Goal: Use online tool/utility: Utilize a website feature to perform a specific function

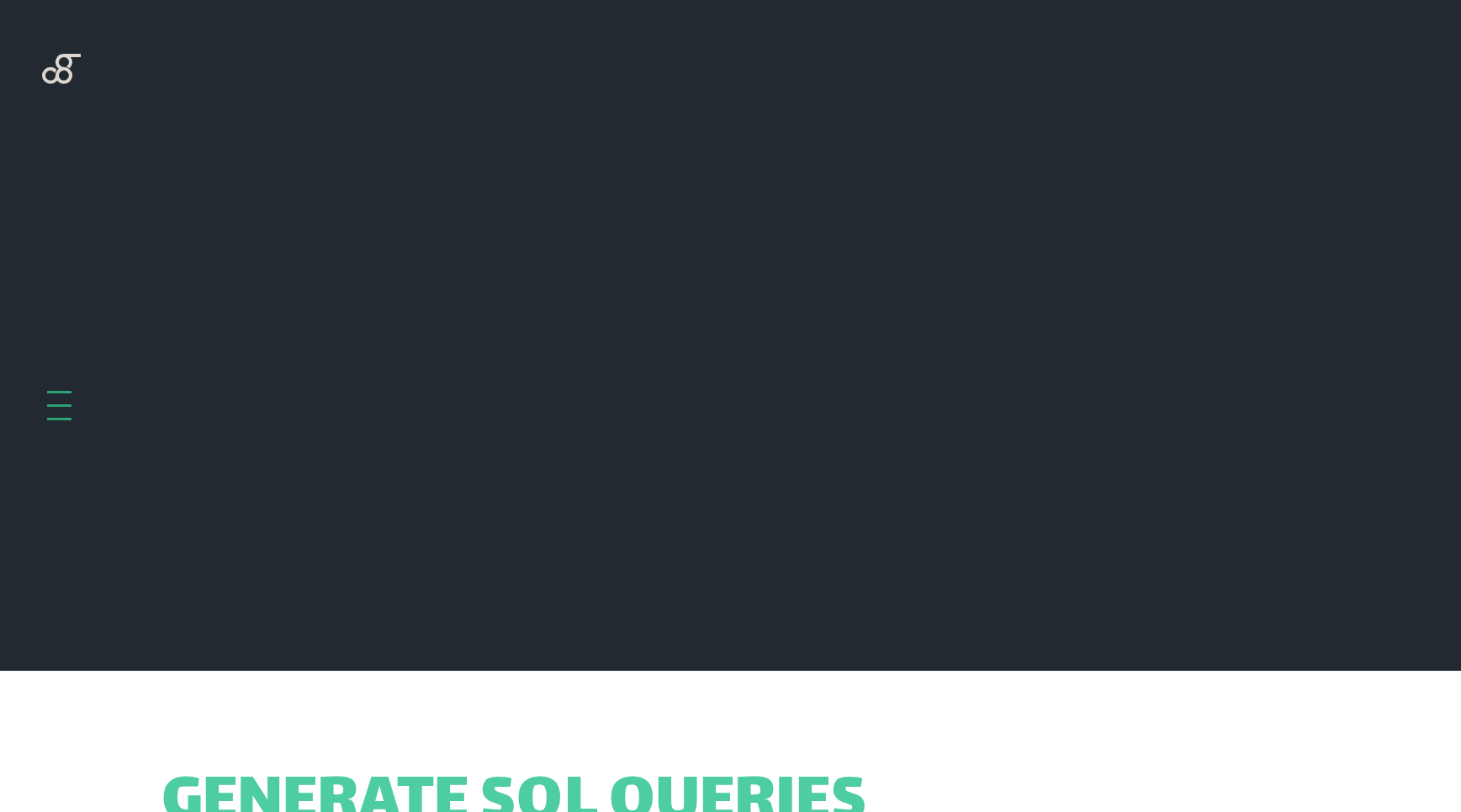
scroll to position [671, 0]
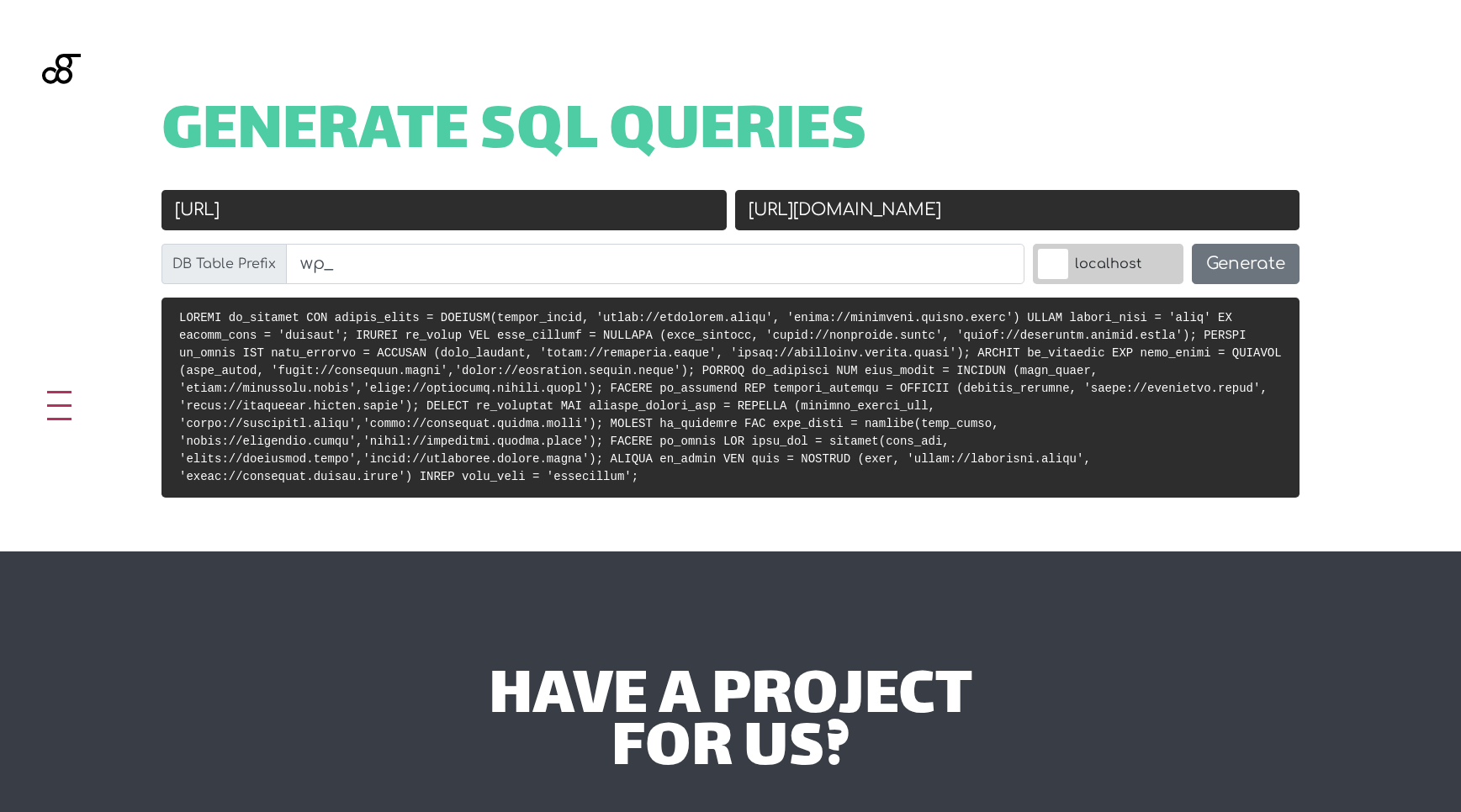
click at [471, 223] on input "[URL]" at bounding box center [444, 210] width 565 height 41
paste input "cla.local/"
type input "[URL]"
click at [916, 208] on input "[URL][DOMAIN_NAME]" at bounding box center [1018, 210] width 565 height 41
paste input "[DOMAIN_NAME]/"
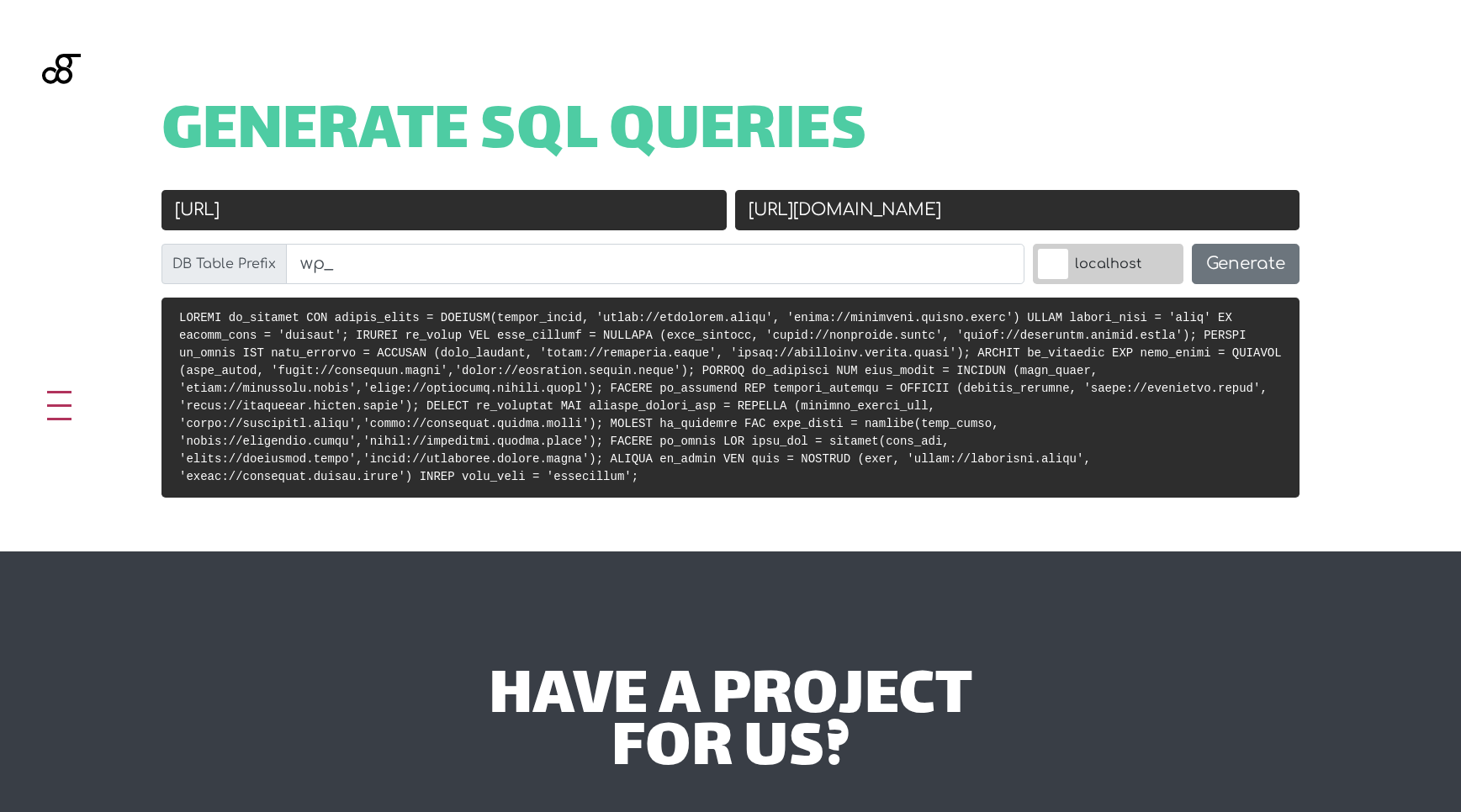
type input "[URL][DOMAIN_NAME]"
click at [810, 160] on span "Generate SQL Queries" at bounding box center [514, 133] width 706 height 52
click at [815, 197] on input "[URL][DOMAIN_NAME]" at bounding box center [1018, 210] width 565 height 41
click at [1261, 259] on button "Generate" at bounding box center [1246, 264] width 107 height 41
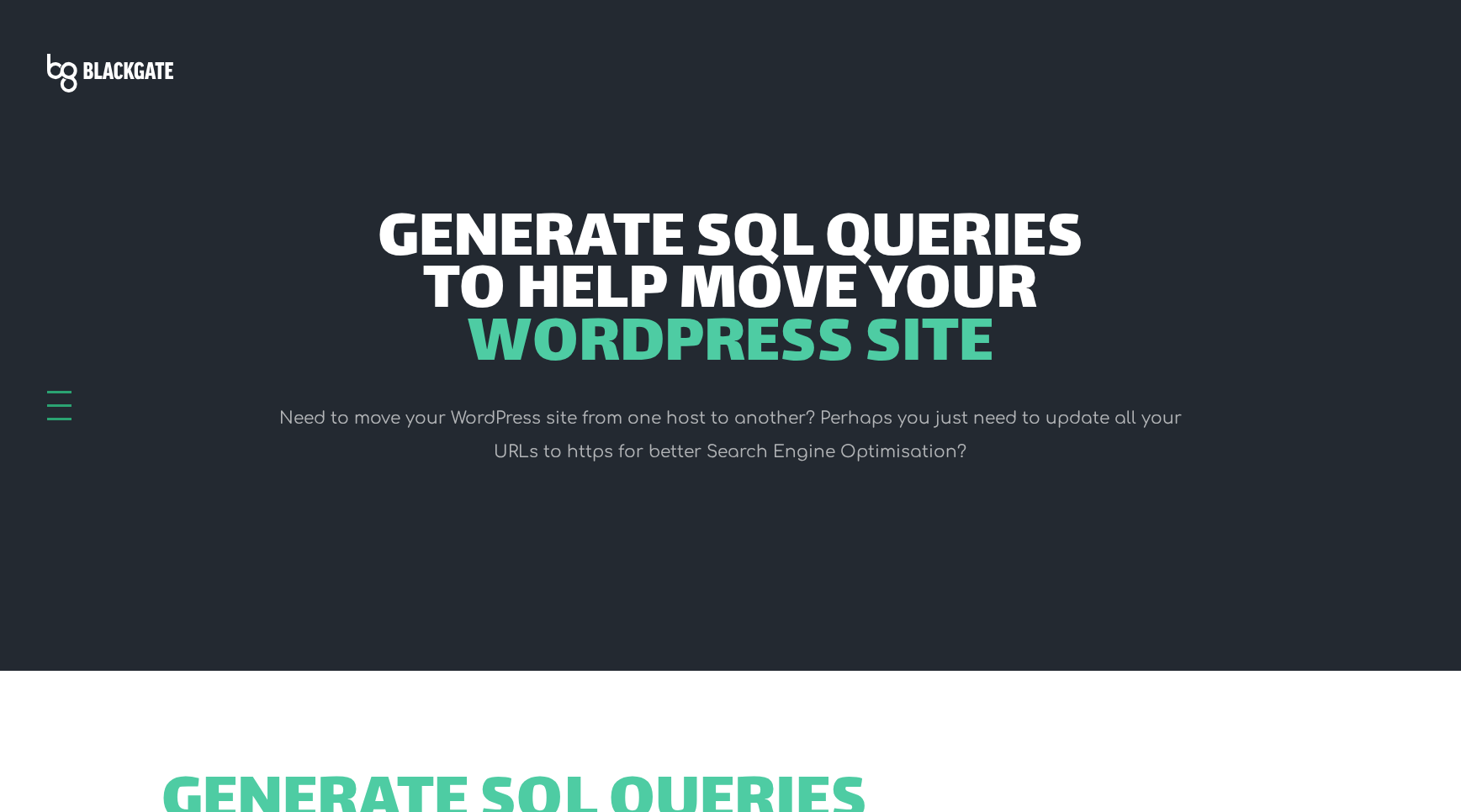
scroll to position [671, 0]
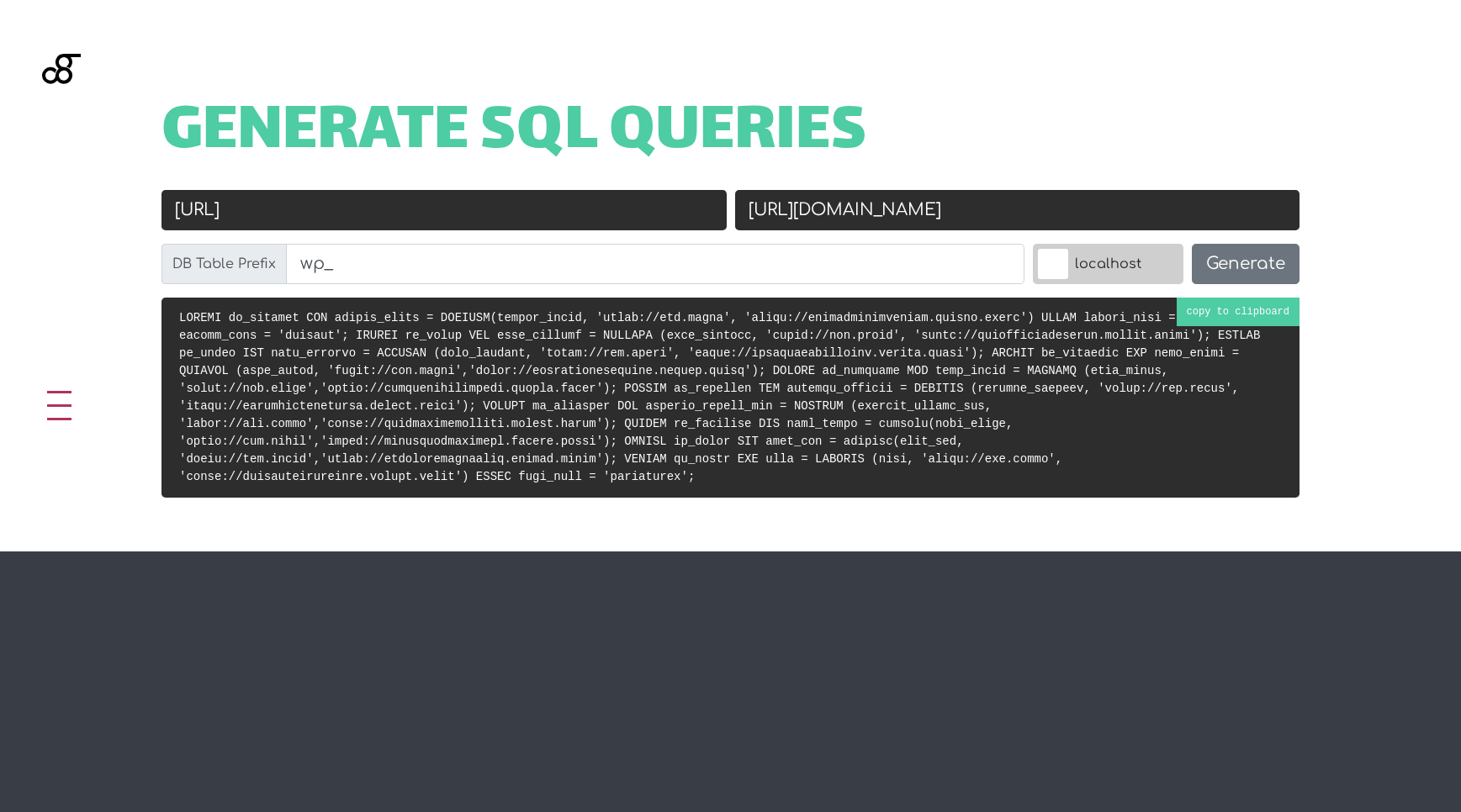
click at [765, 394] on code at bounding box center [720, 397] width 1081 height 172
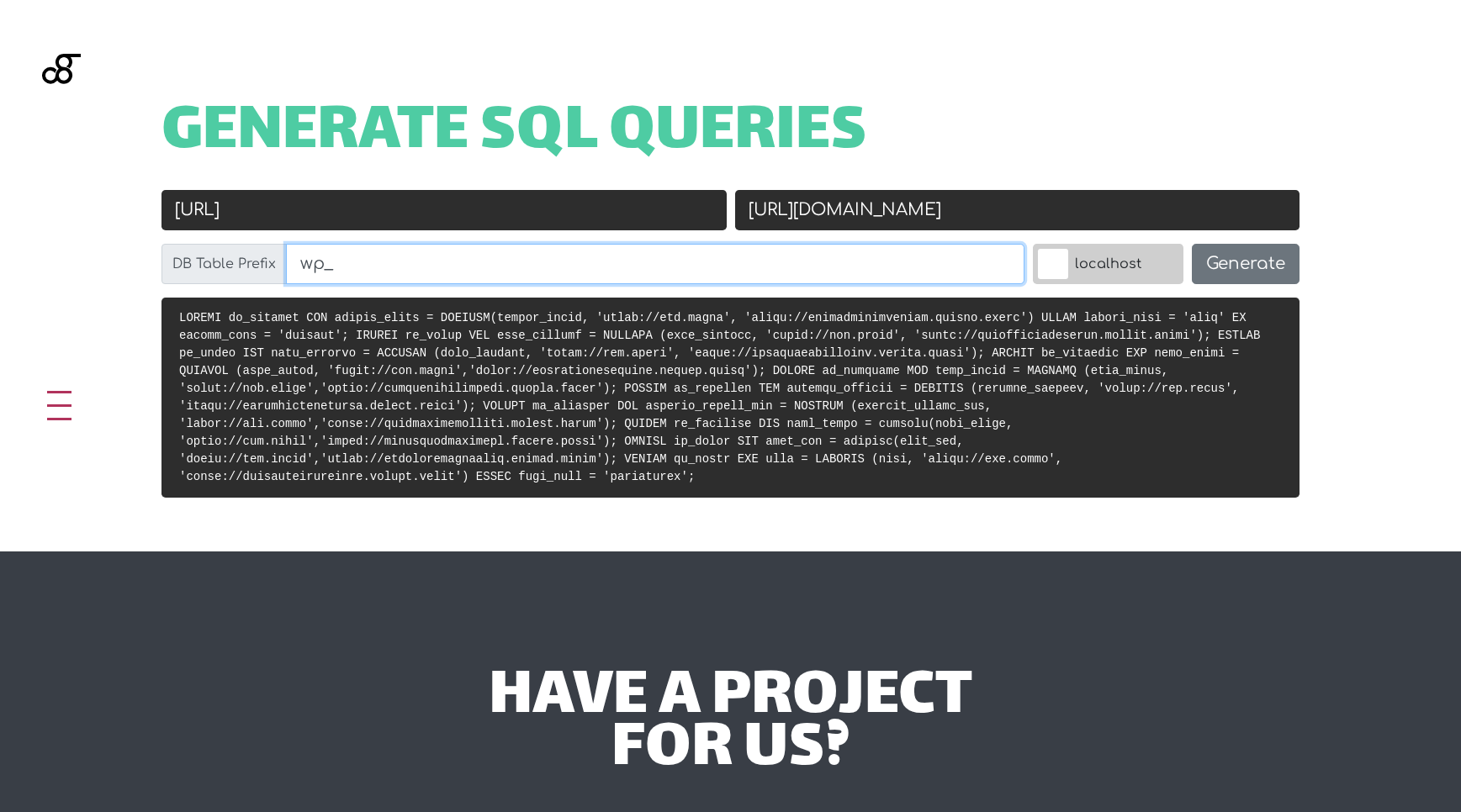
click at [438, 258] on input "wp_" at bounding box center [655, 264] width 738 height 41
paste input "kse97bd4hm_signups`"
drag, startPoint x: 470, startPoint y: 268, endPoint x: 743, endPoint y: 283, distance: 273.4
click at [743, 283] on input "wp_kse97bd4hm_signups`" at bounding box center [655, 264] width 738 height 41
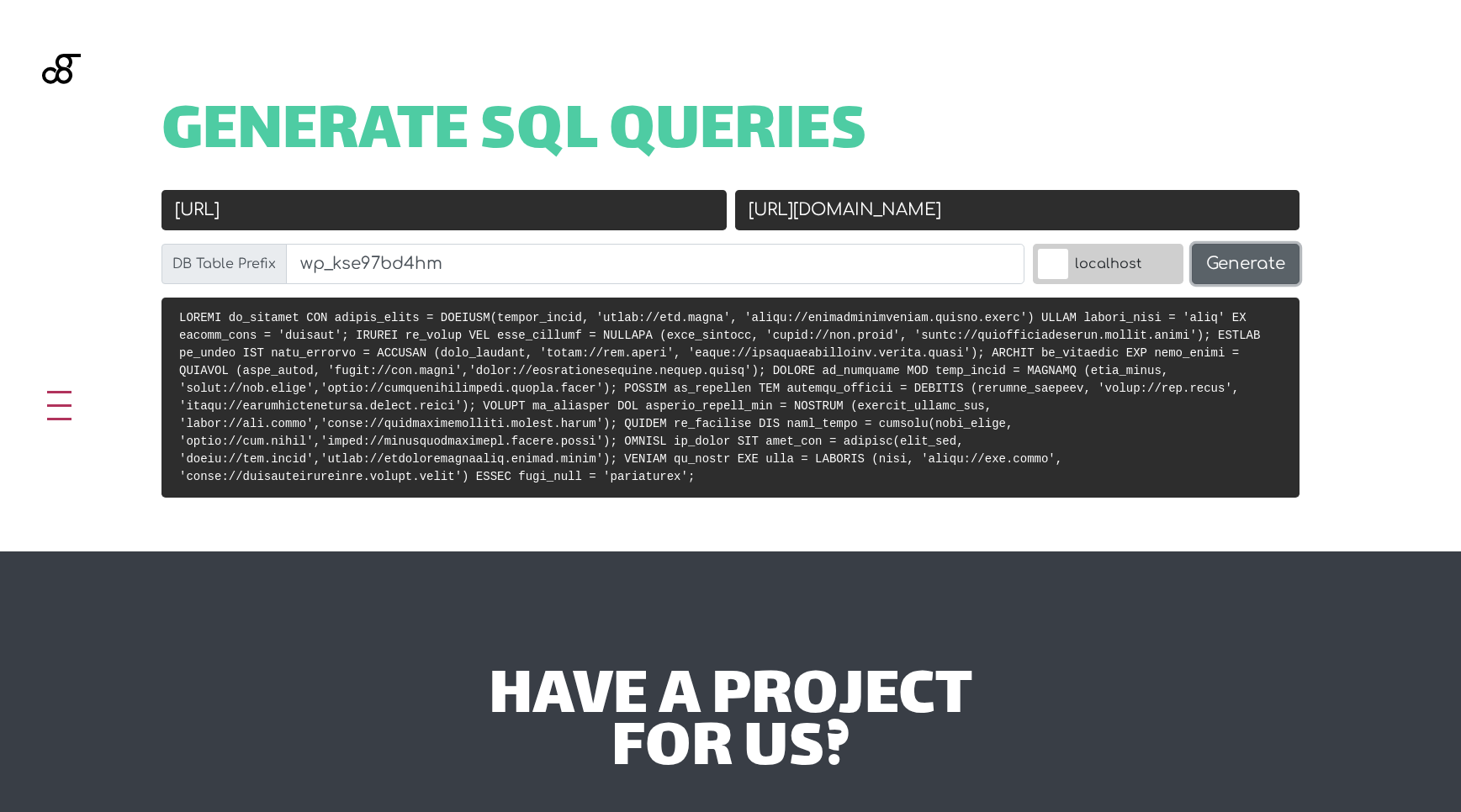
type input "wp_kse97bd4hm"
click at [1219, 264] on button "Generate" at bounding box center [1246, 264] width 107 height 41
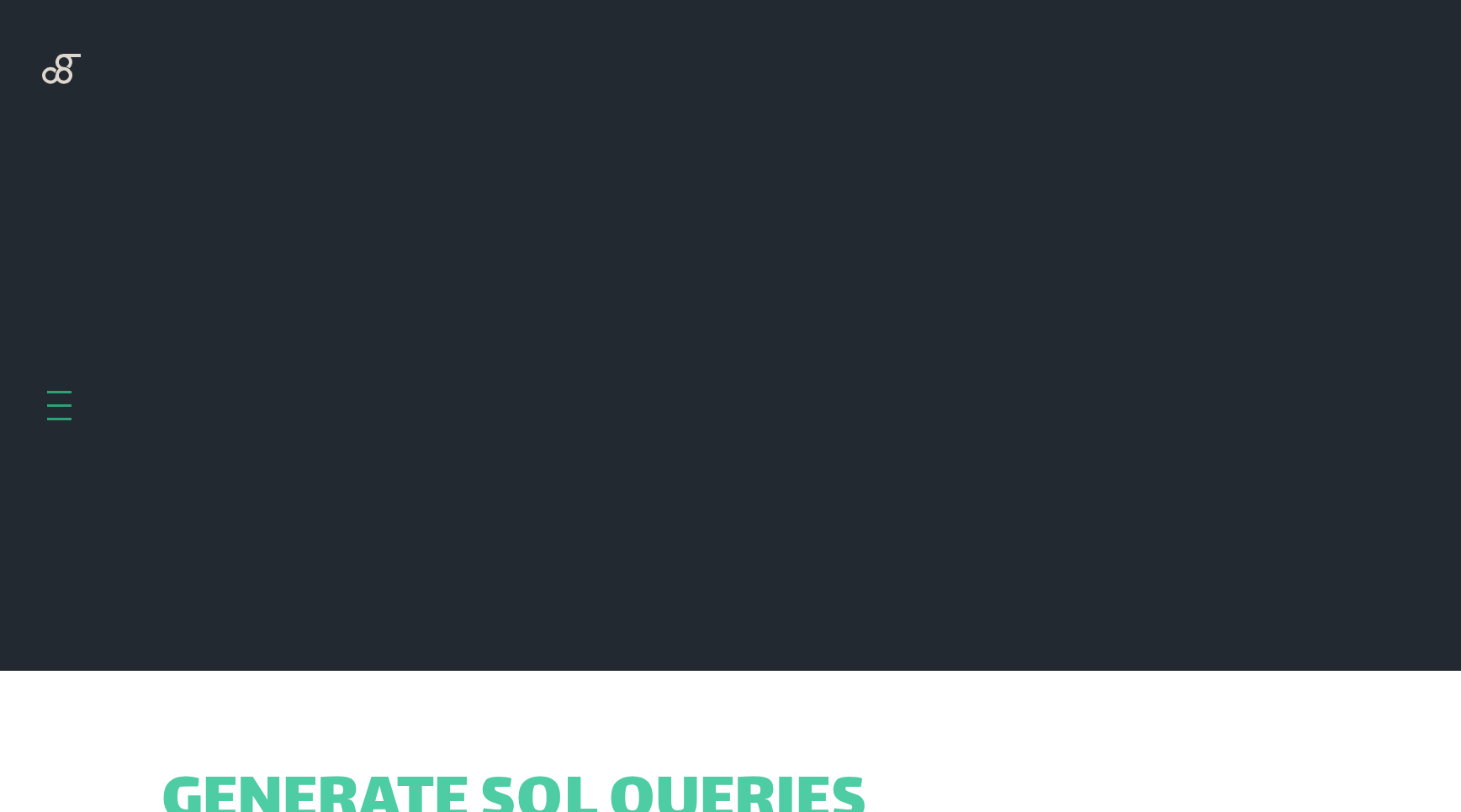
scroll to position [671, 0]
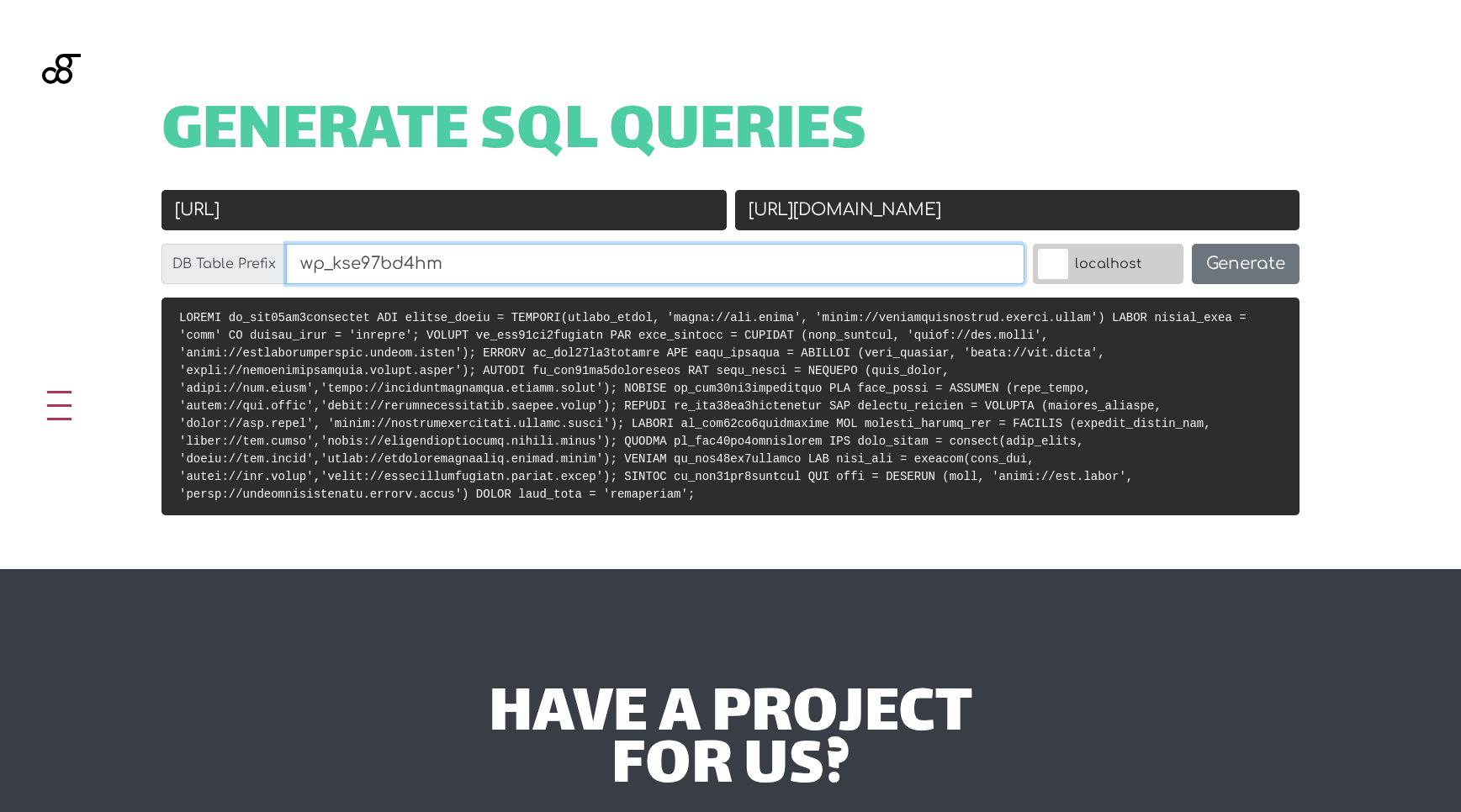
click at [505, 262] on input "wp_kse97bd4hm" at bounding box center [655, 264] width 738 height 41
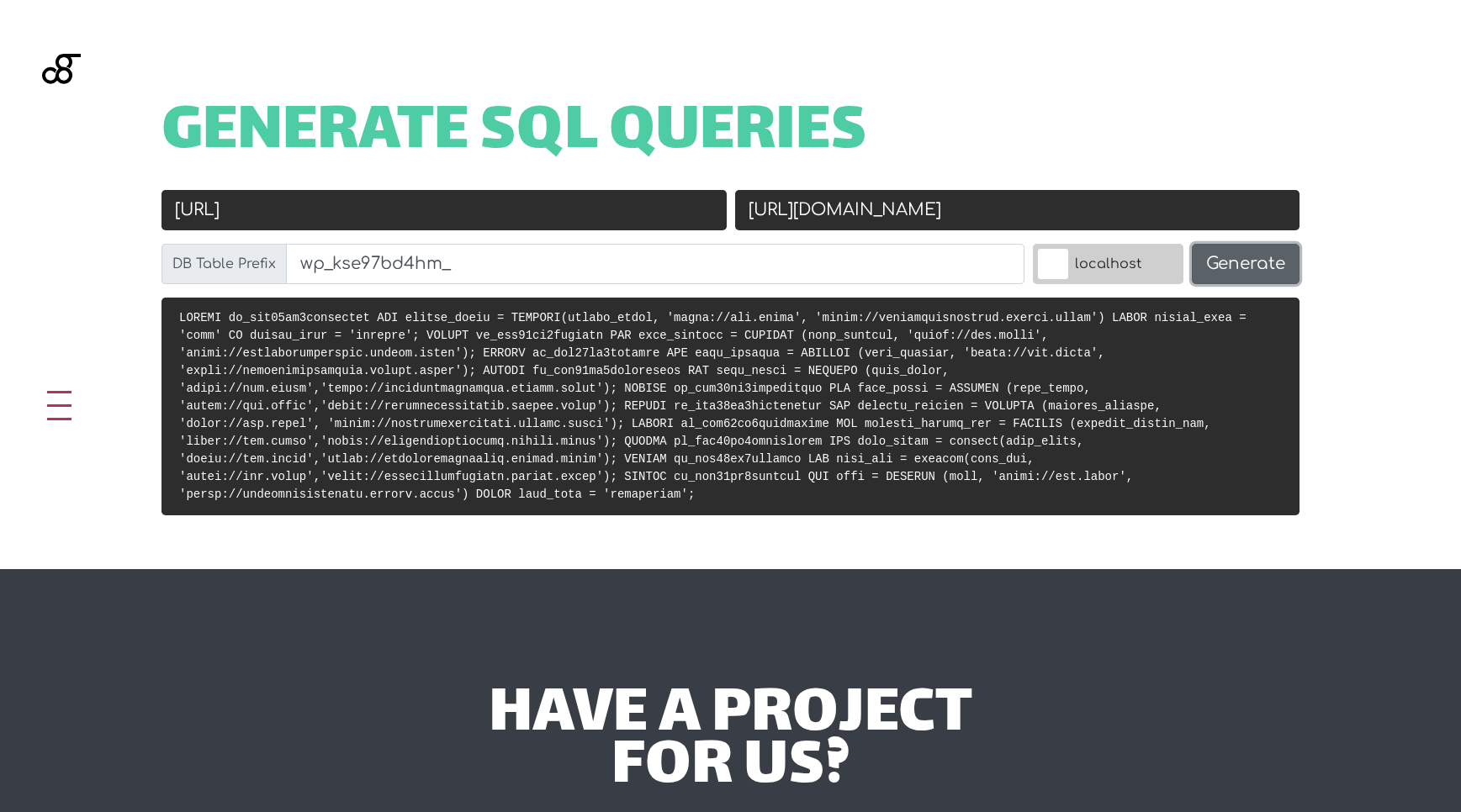
type input "wp_kse97bd4hm_"
click at [1203, 249] on button "Generate" at bounding box center [1246, 264] width 107 height 41
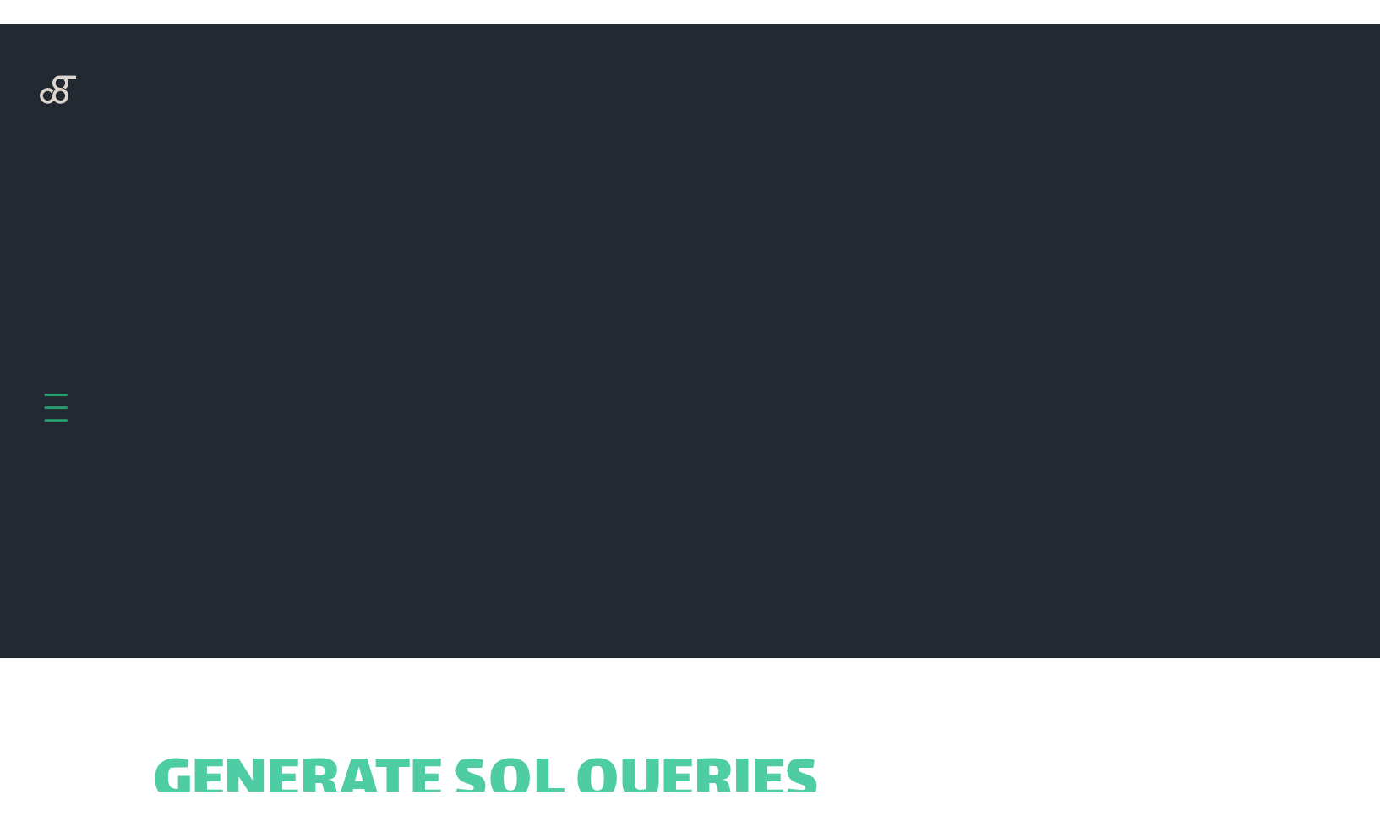
scroll to position [674, 0]
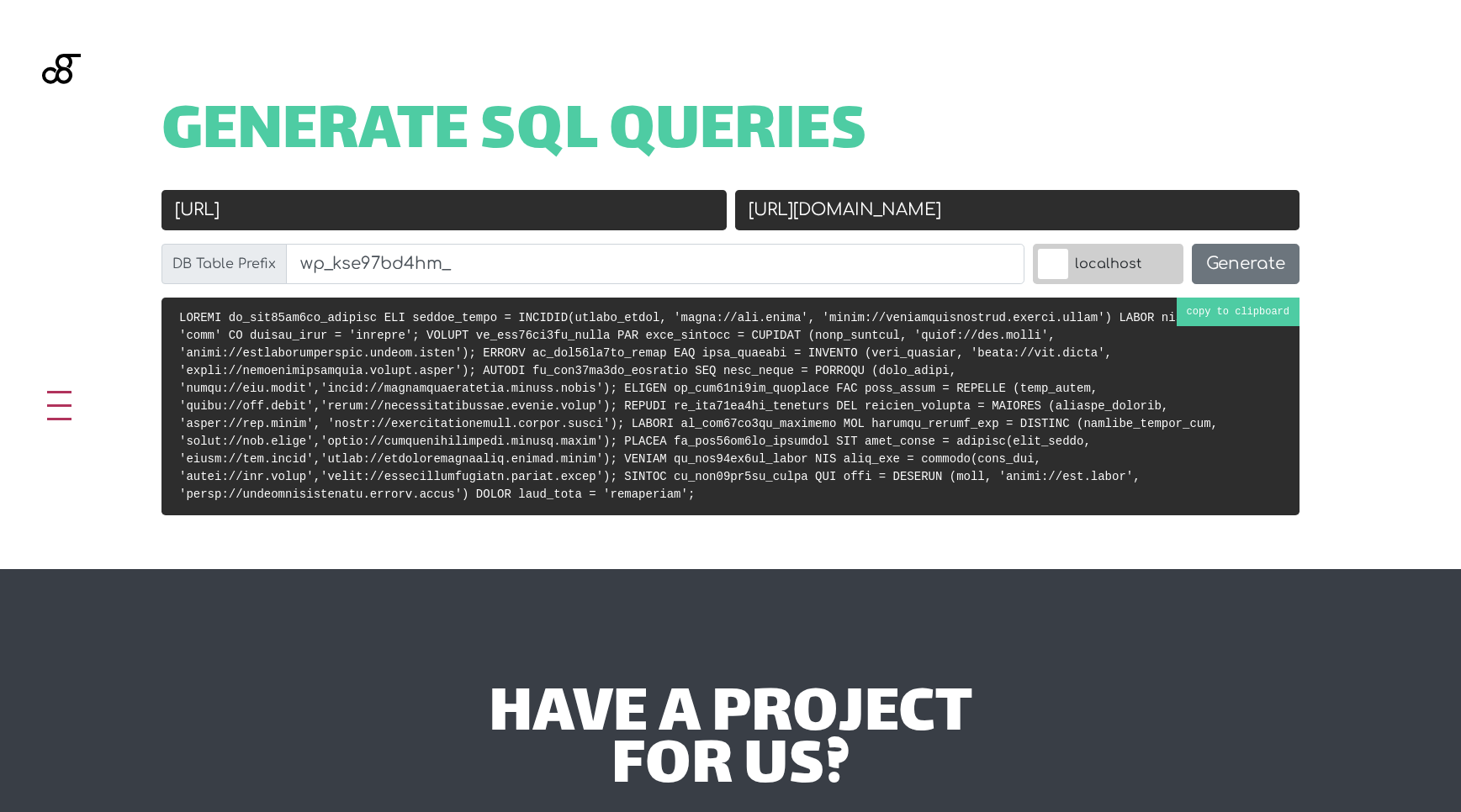
click at [687, 427] on code at bounding box center [716, 406] width 1074 height 190
